Goal: Navigation & Orientation: Find specific page/section

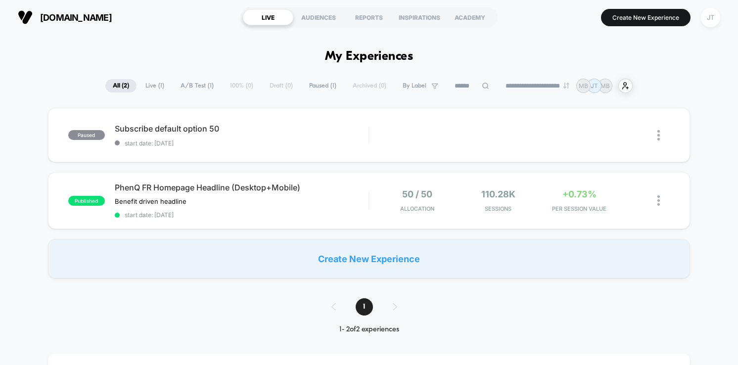
click at [712, 16] on div "JT" at bounding box center [710, 17] width 19 height 19
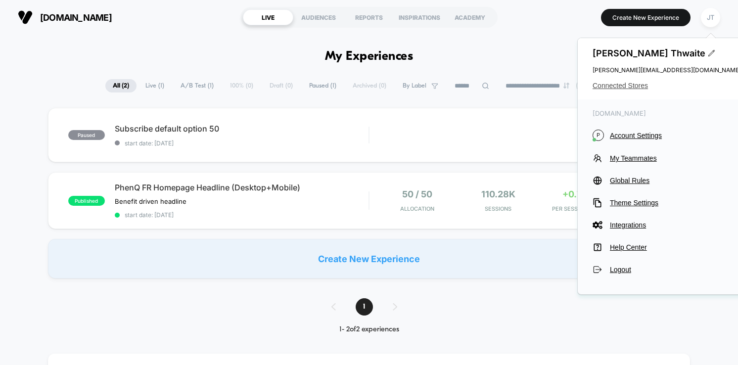
click at [635, 84] on span "Connected Stores" at bounding box center [667, 86] width 148 height 8
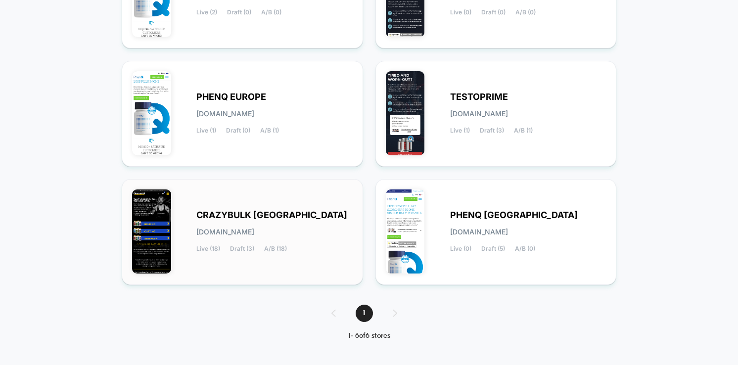
click at [258, 213] on span "CRAZYBULK [GEOGRAPHIC_DATA]" at bounding box center [271, 215] width 151 height 7
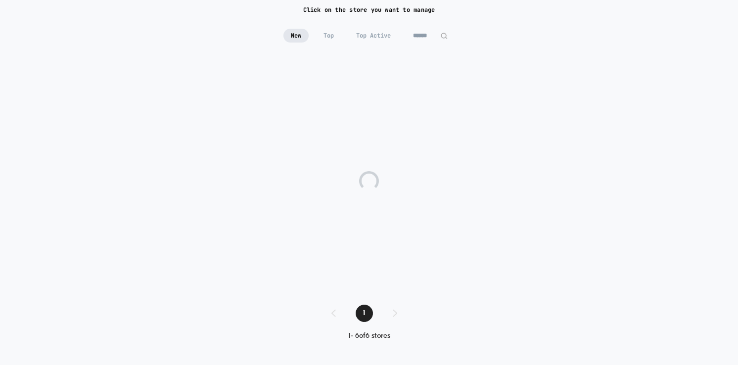
scroll to position [75, 0]
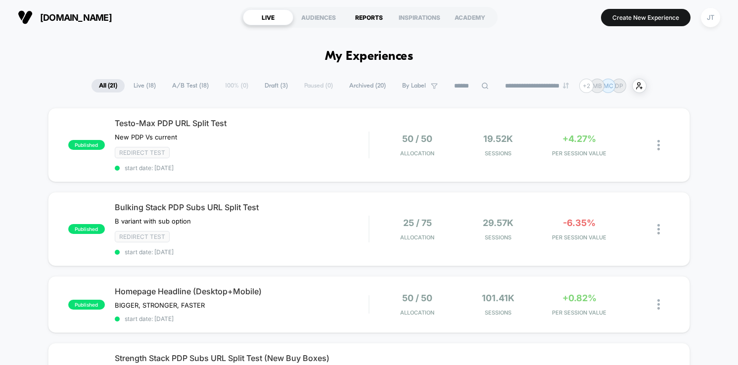
click at [360, 15] on div "REPORTS" at bounding box center [369, 17] width 50 height 16
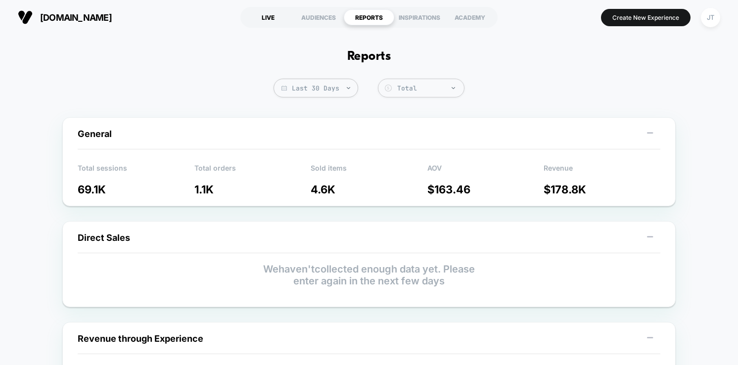
click at [273, 18] on div "LIVE" at bounding box center [268, 17] width 50 height 16
